Goal: Information Seeking & Learning: Learn about a topic

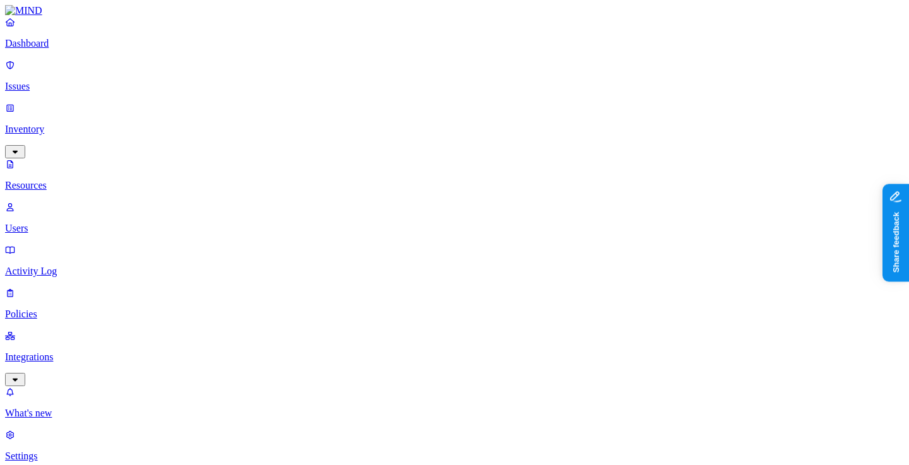
scroll to position [432, 0]
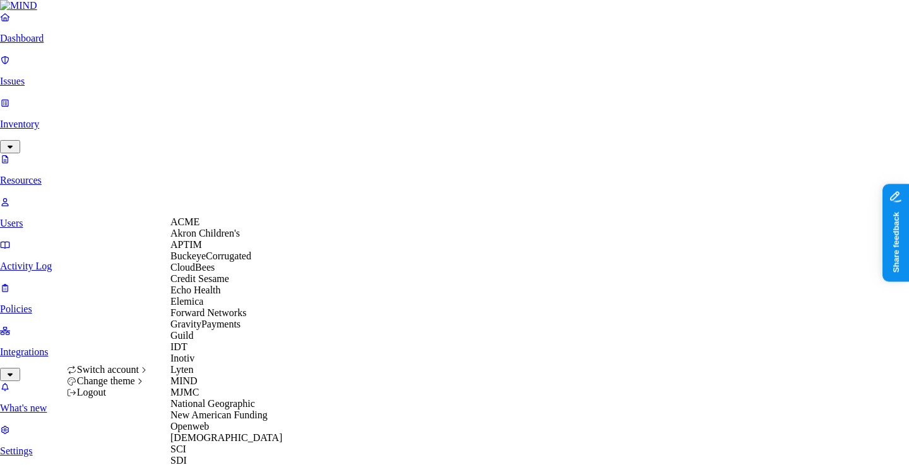
scroll to position [324, 0]
click at [213, 444] on div "SCI" at bounding box center [231, 449] width 122 height 11
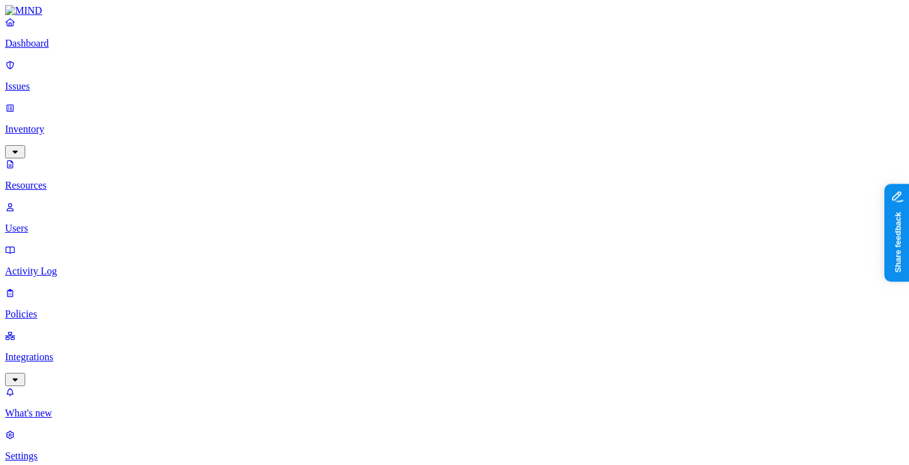
click at [83, 49] on p "Dashboard" at bounding box center [454, 43] width 898 height 11
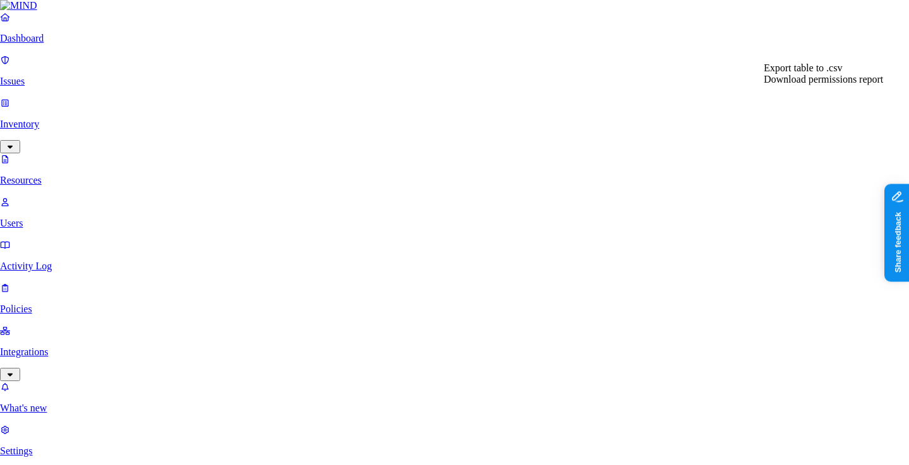
click at [857, 72] on div "Export table to .csv" at bounding box center [822, 67] width 119 height 11
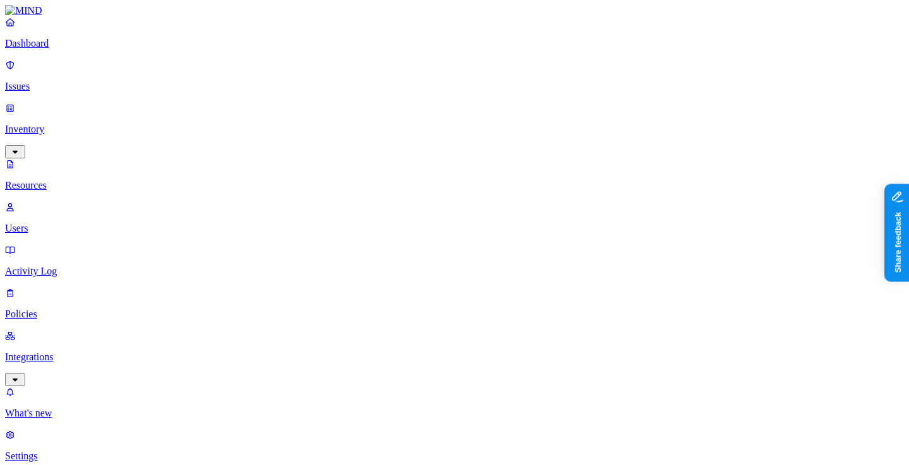
scroll to position [148, 0]
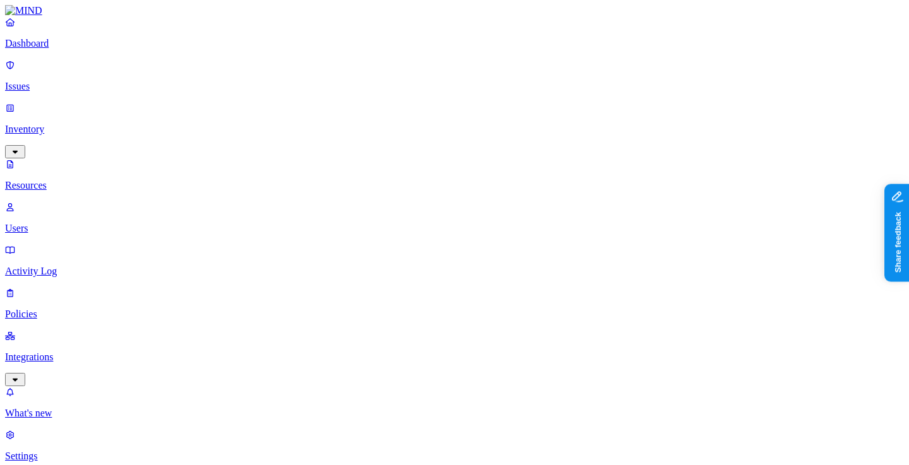
scroll to position [0, 0]
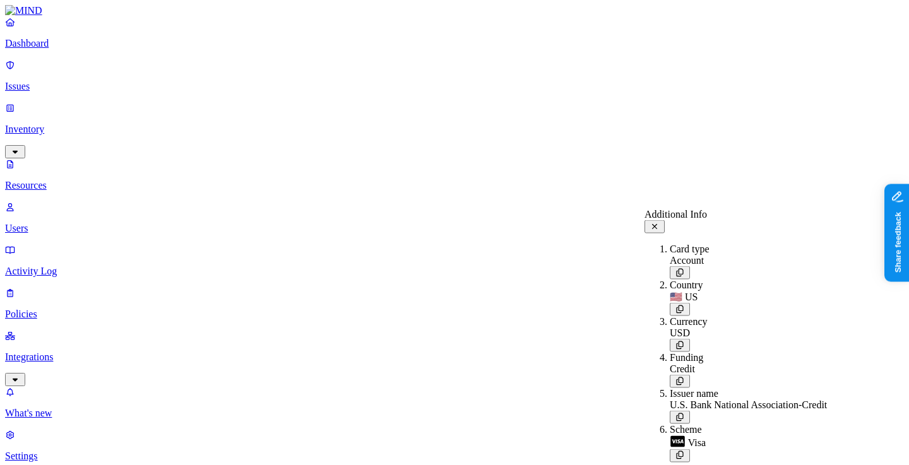
scroll to position [323, 0]
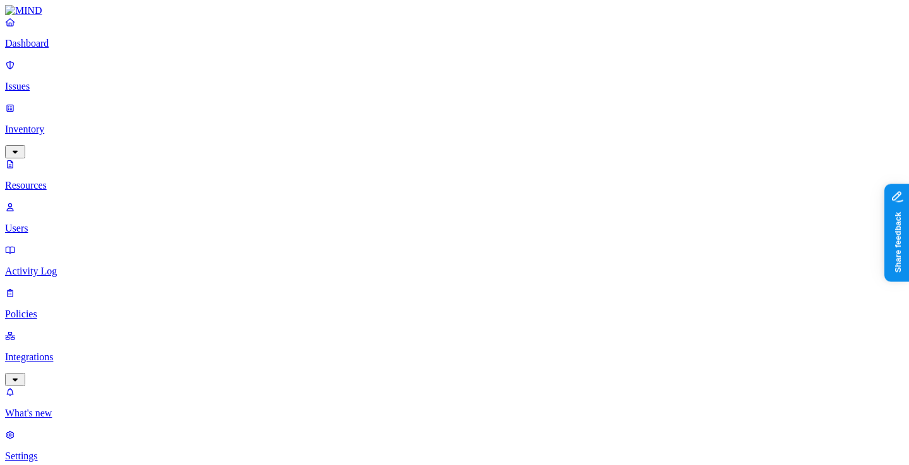
scroll to position [0, 0]
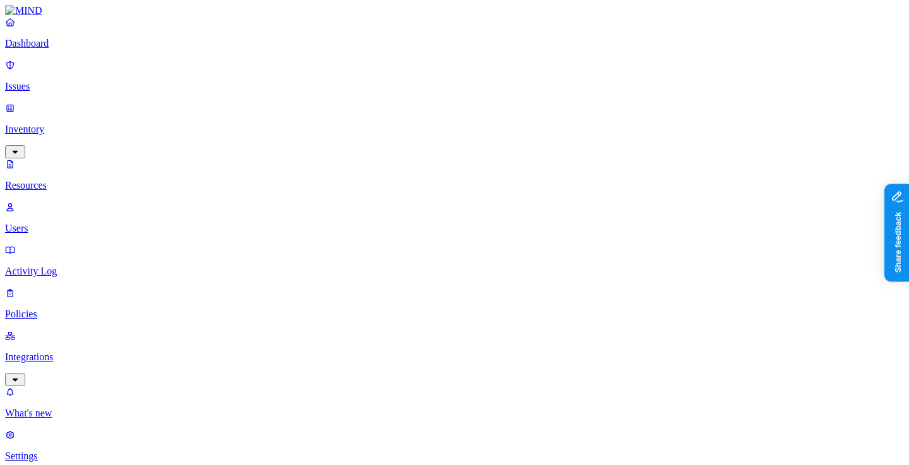
scroll to position [0, 0]
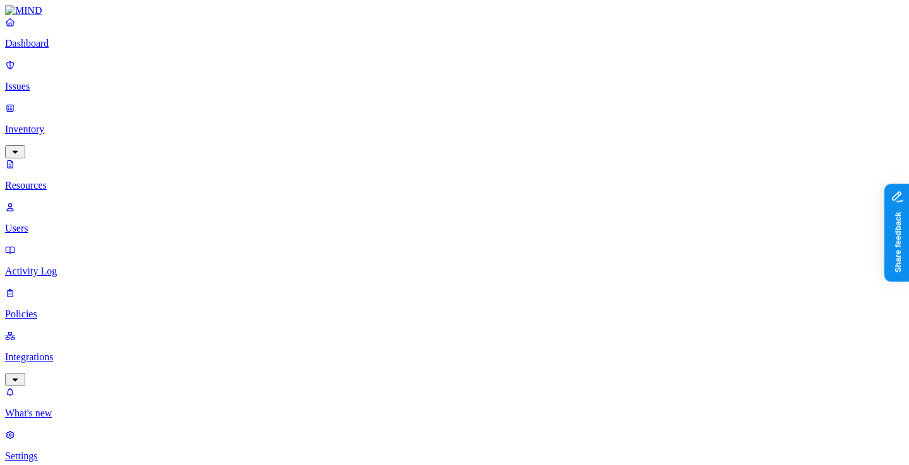
click at [84, 49] on p "Dashboard" at bounding box center [454, 43] width 898 height 11
